Goal: Information Seeking & Learning: Understand process/instructions

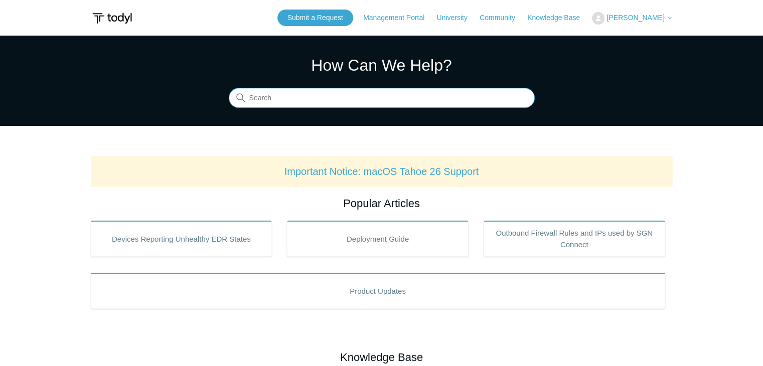
click at [377, 92] on input "Search" at bounding box center [382, 98] width 306 height 20
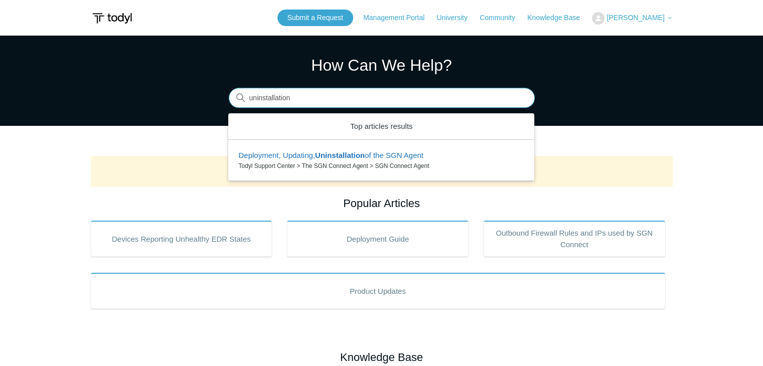
type input "uninstallation"
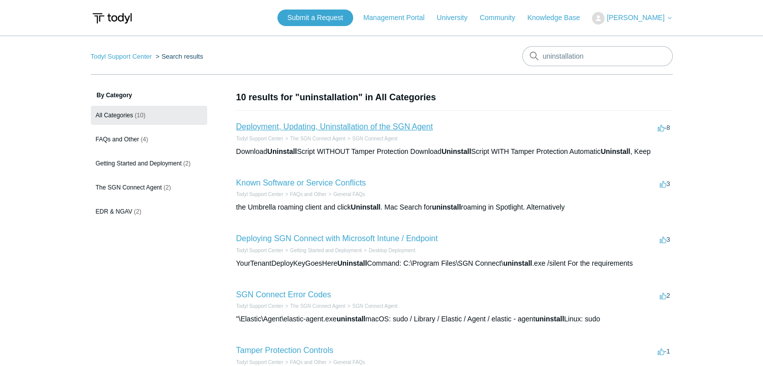
click at [398, 127] on link "Deployment, Updating, Uninstallation of the SGN Agent" at bounding box center [334, 126] width 197 height 9
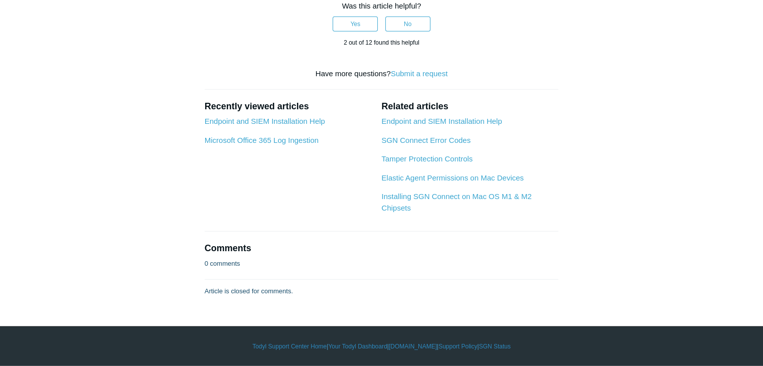
scroll to position [2787, 0]
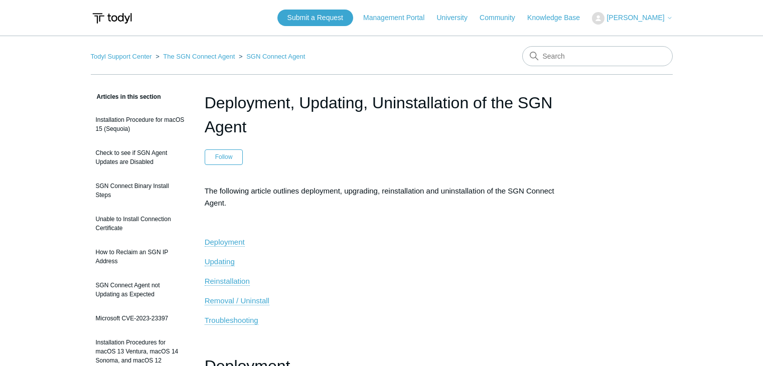
scroll to position [2787, 0]
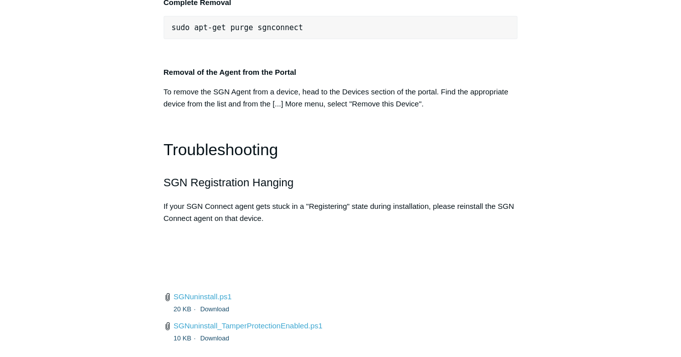
scroll to position [2210, 0]
